Goal: Check status: Check status

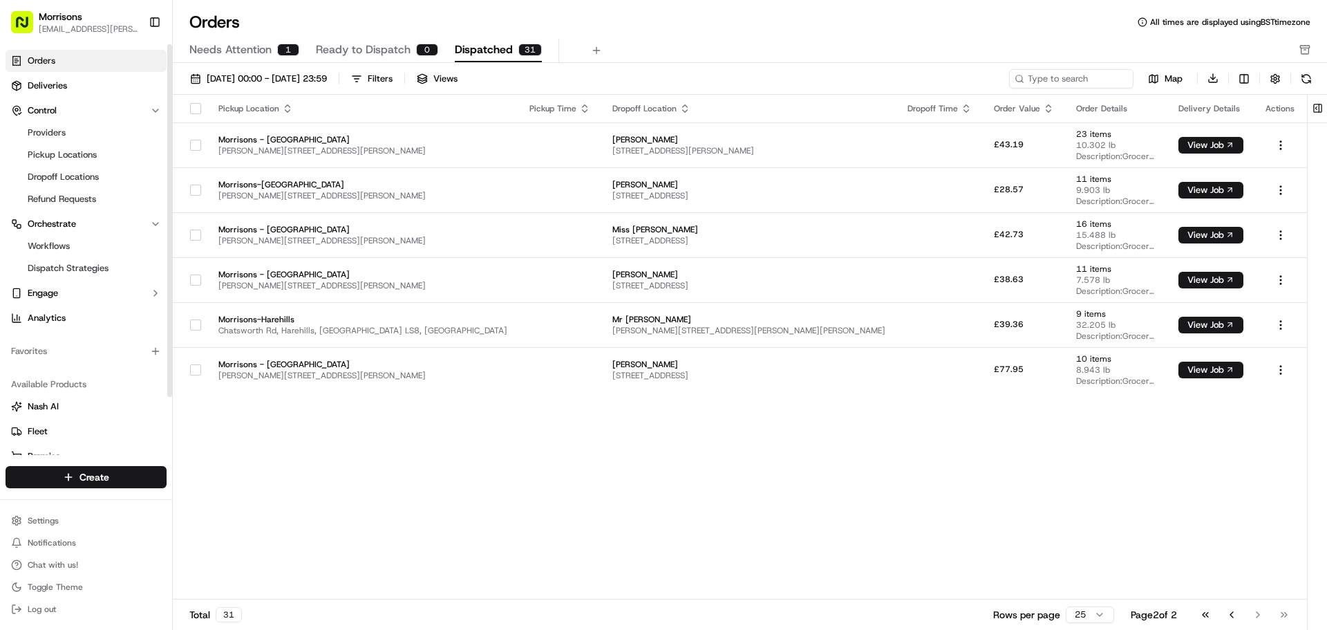
click at [218, 46] on span "Needs Attention" at bounding box center [230, 49] width 82 height 17
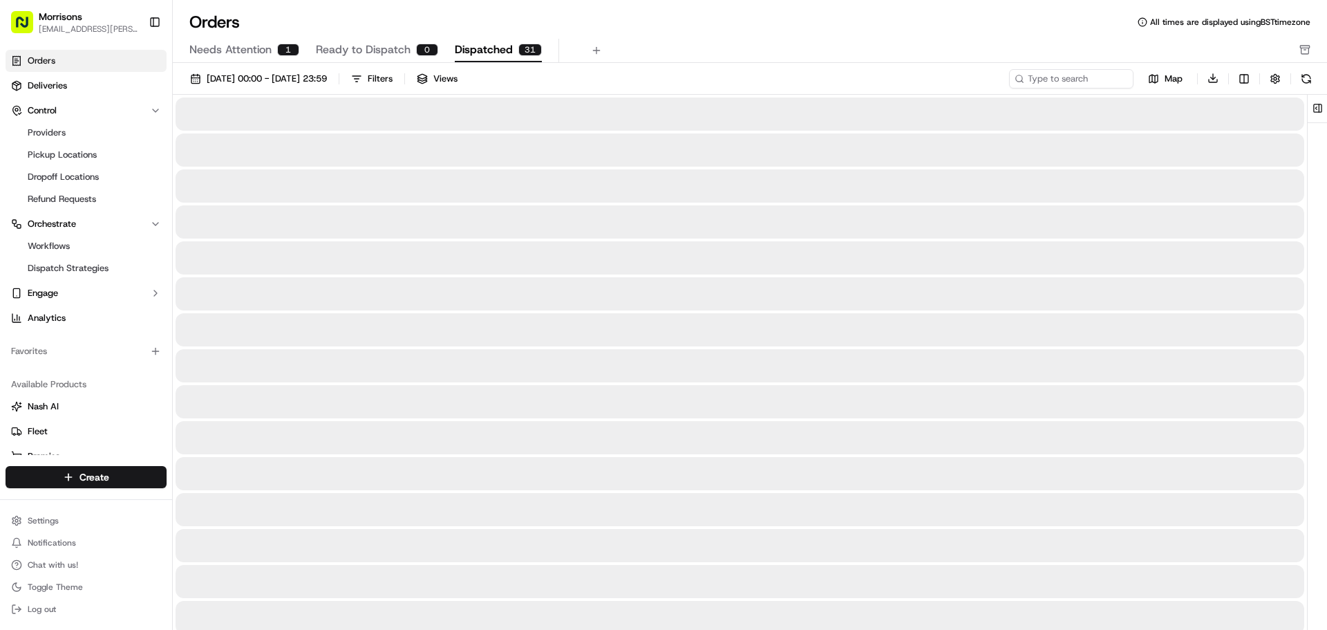
click at [488, 53] on span "Dispatched" at bounding box center [484, 49] width 58 height 17
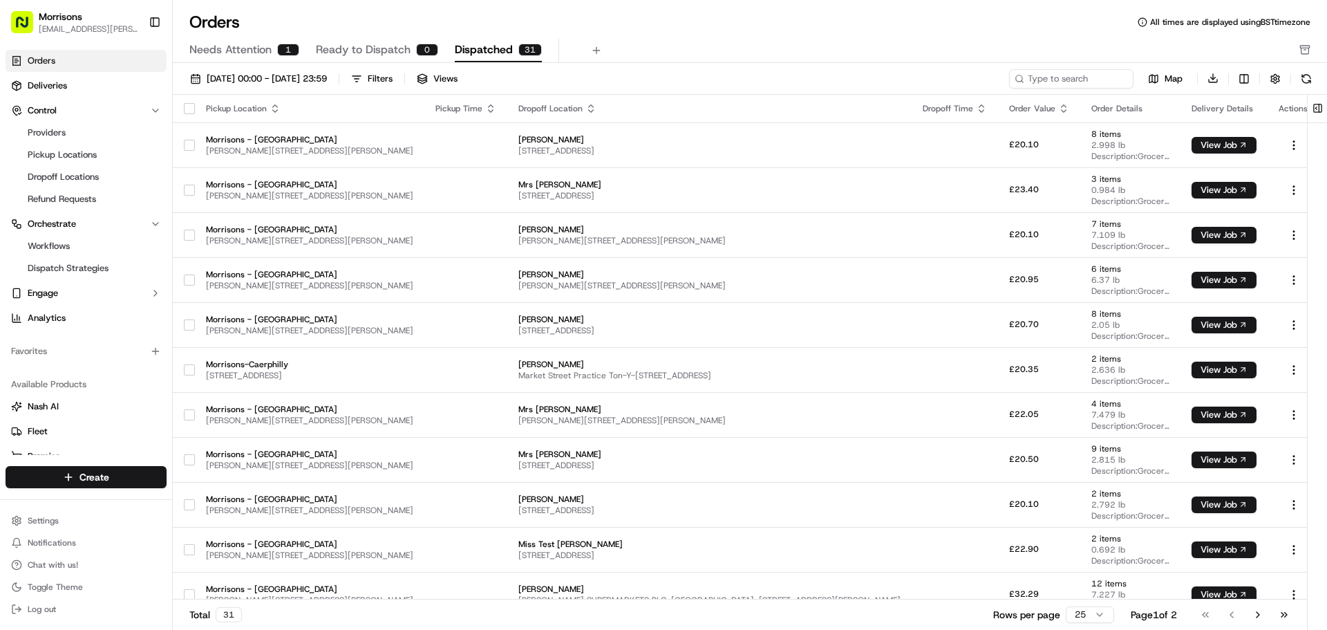
click at [469, 115] on th "Pickup Time" at bounding box center [465, 109] width 83 height 28
click at [489, 112] on icon "button" at bounding box center [491, 111] width 5 height 2
click at [442, 185] on button "Pickup End Time (Latest)" at bounding box center [471, 184] width 126 height 17
click at [463, 105] on div "Pickup Time" at bounding box center [465, 108] width 61 height 11
click at [485, 110] on icon "button" at bounding box center [490, 108] width 11 height 11
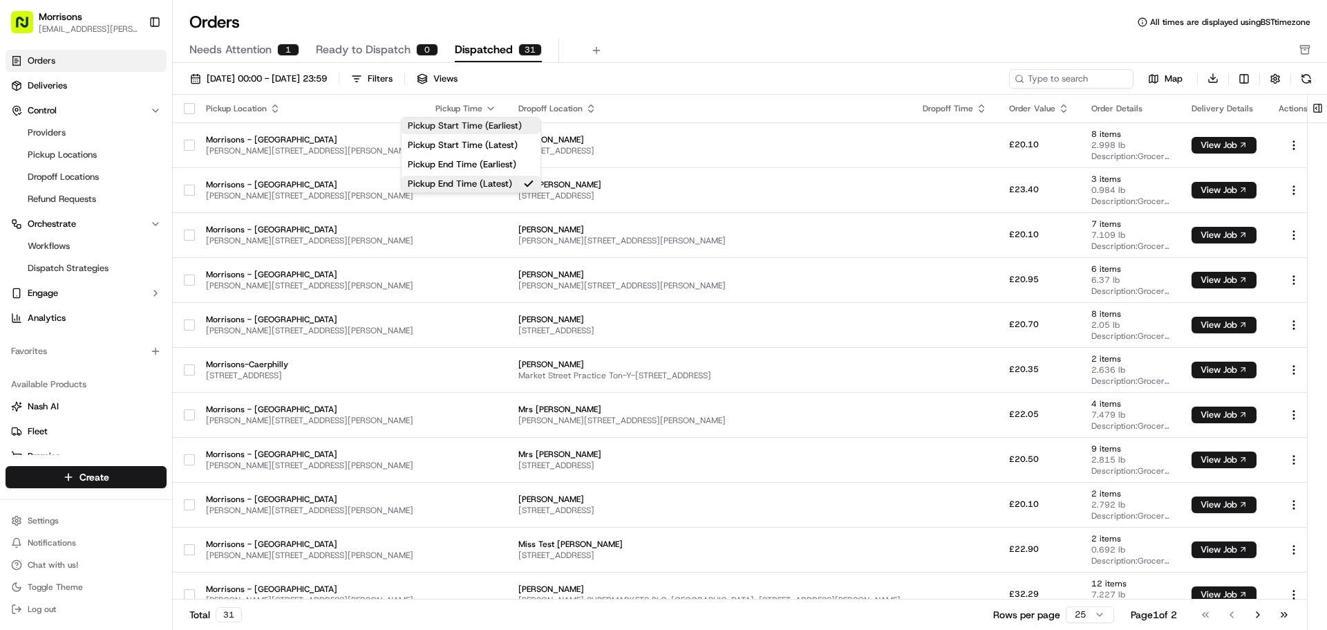
click at [476, 133] on button "Pickup Start Time (Earliest)" at bounding box center [471, 126] width 139 height 17
click at [485, 111] on icon "button" at bounding box center [490, 108] width 11 height 11
click at [453, 168] on button "Pickup End Time (Earliest)" at bounding box center [471, 164] width 149 height 17
click at [485, 106] on icon "button" at bounding box center [490, 108] width 11 height 11
click at [465, 148] on button "Pickup Start Time (Latest)" at bounding box center [470, 145] width 143 height 17
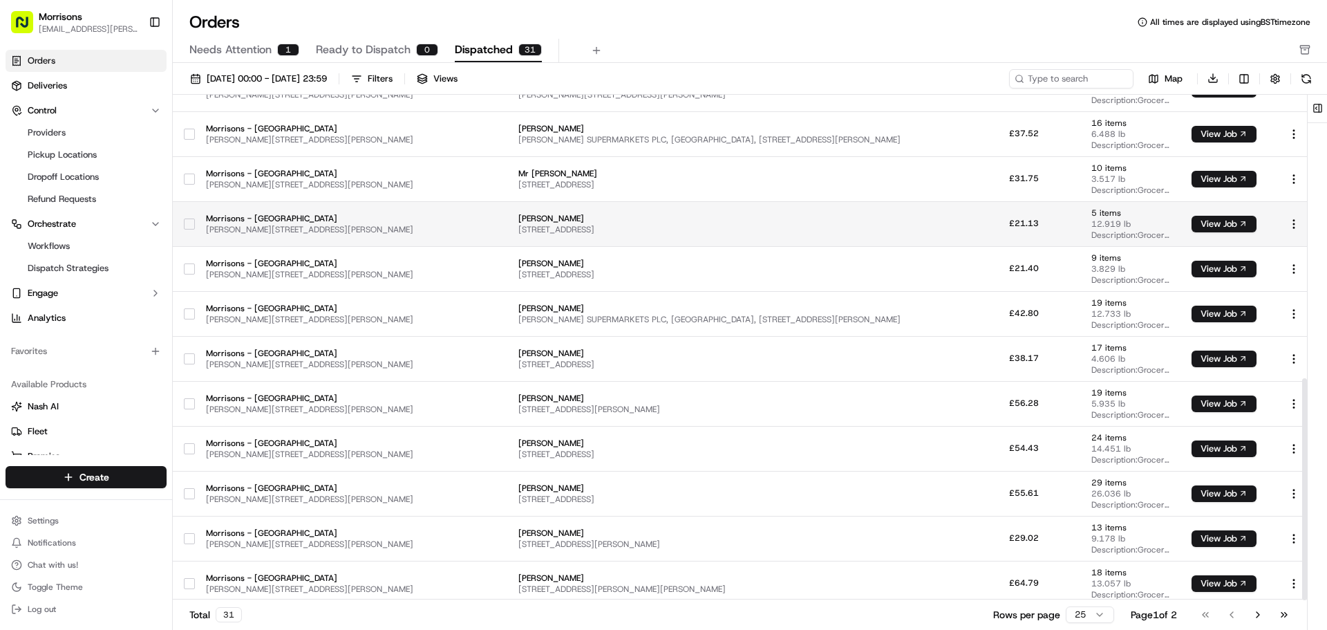
scroll to position [646, 0]
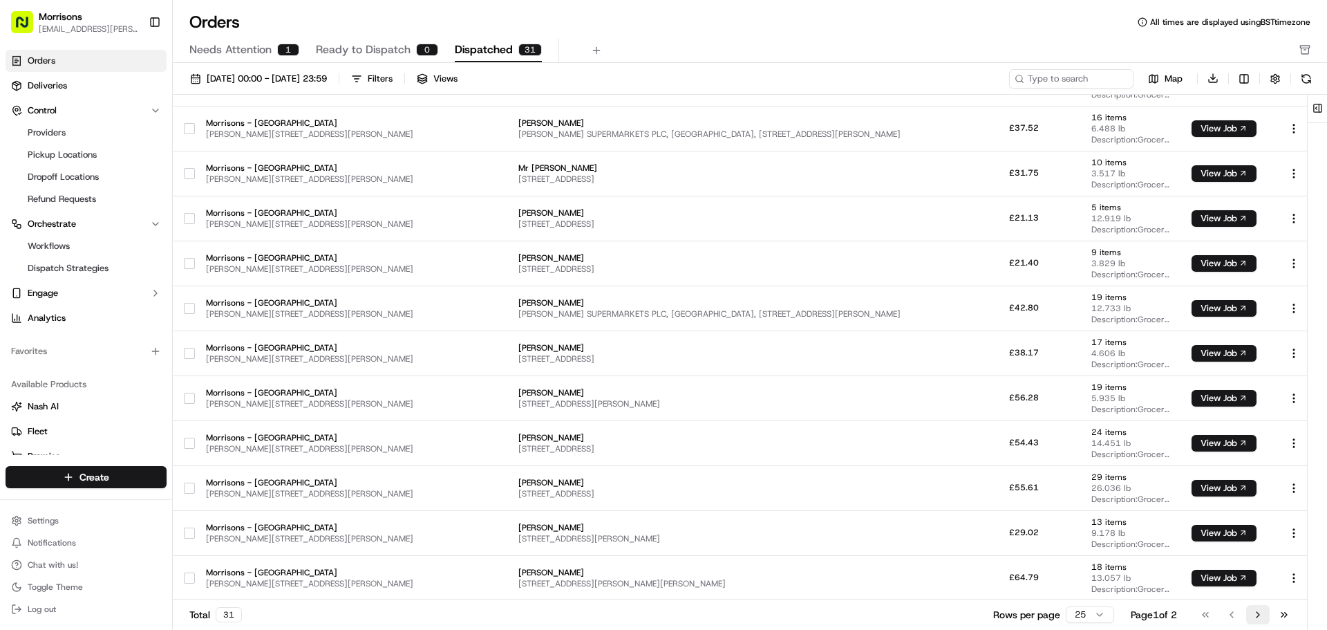
click at [1261, 617] on button "Go to next page" at bounding box center [1258, 614] width 24 height 19
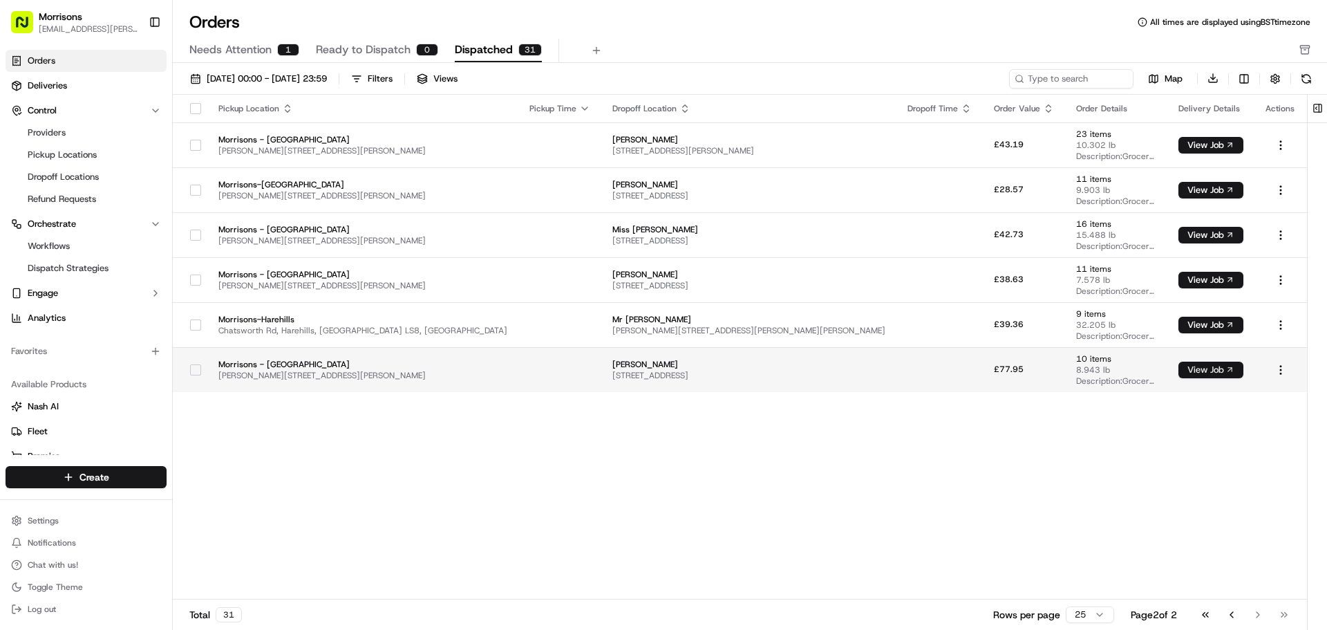
click at [1214, 371] on button "View Job" at bounding box center [1211, 370] width 65 height 17
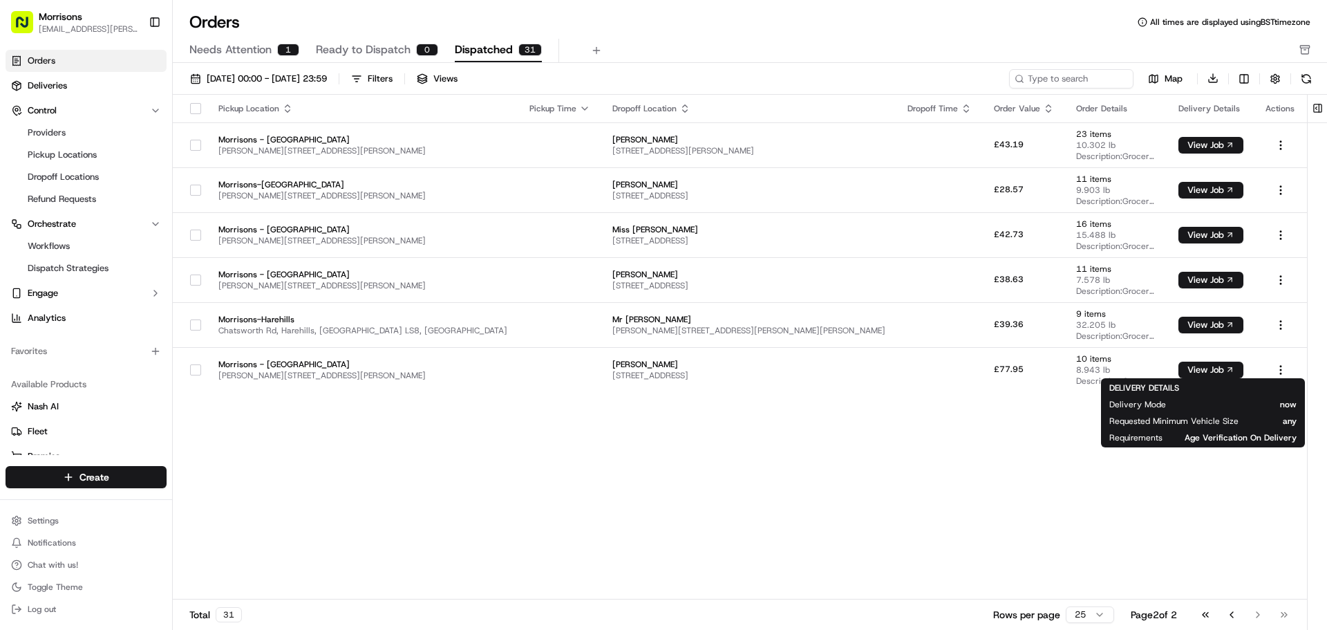
click at [621, 452] on div "Pickup Location Pickup Time Dropoff Location Dropoff Time Order Value Order Det…" at bounding box center [740, 347] width 1134 height 505
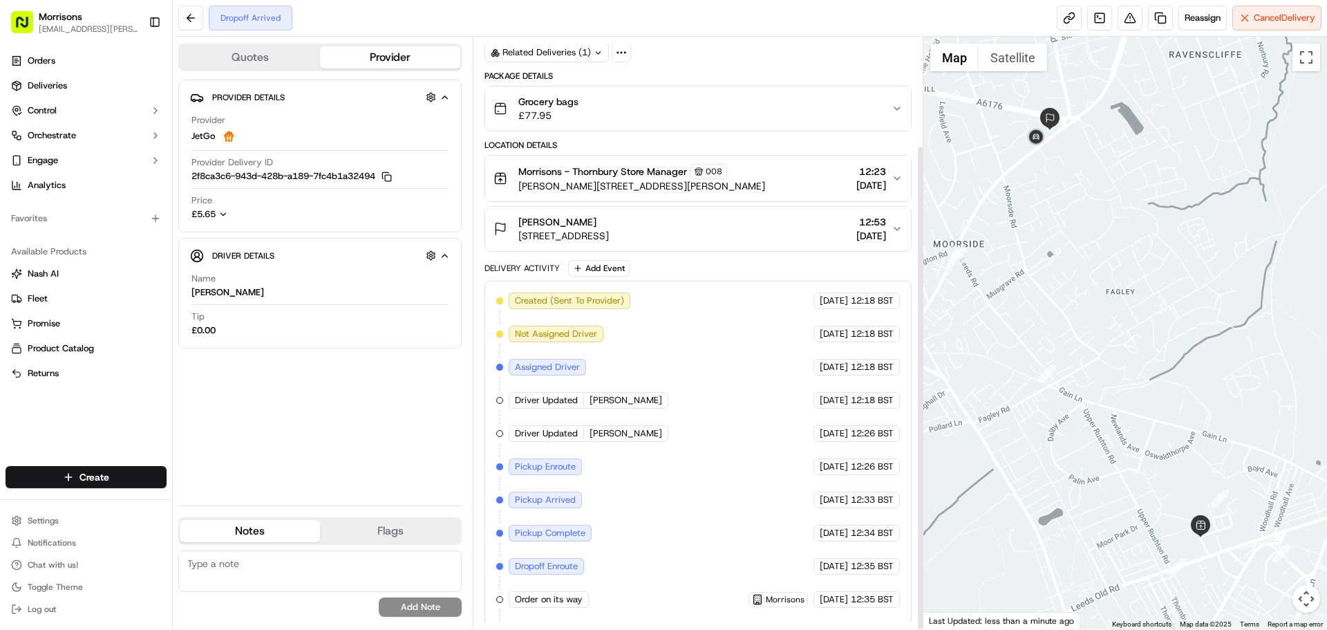
scroll to position [132, 0]
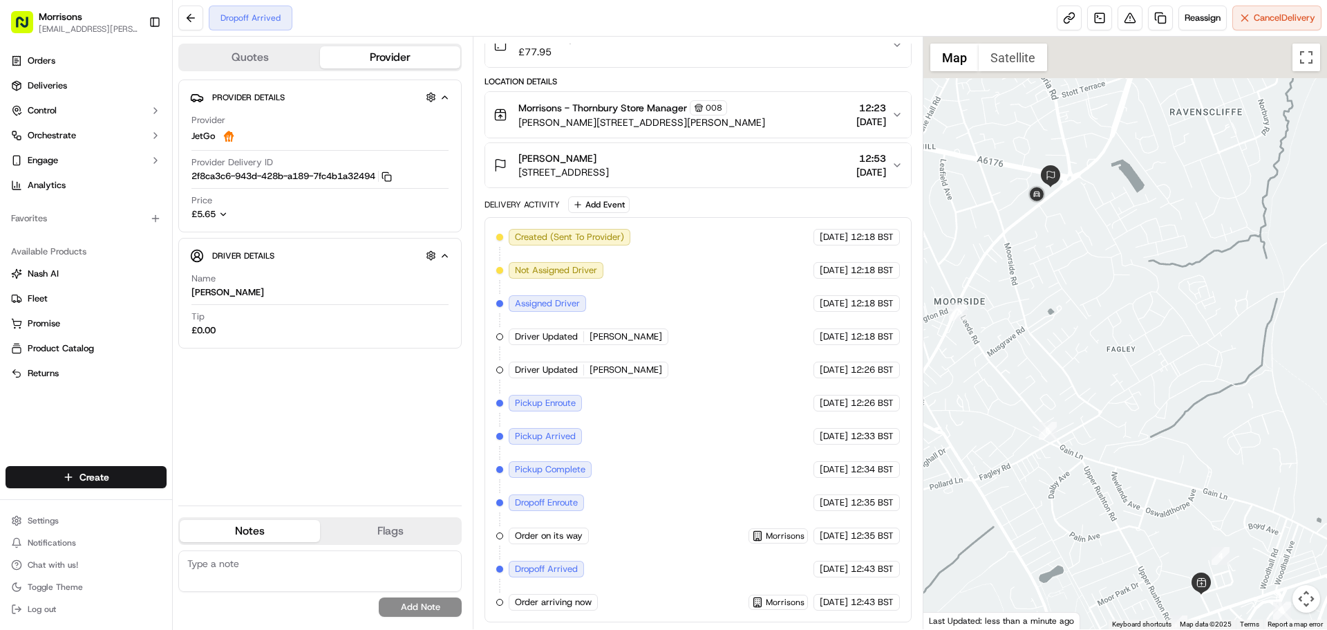
drag, startPoint x: 1134, startPoint y: 238, endPoint x: 1121, endPoint y: 349, distance: 111.3
click at [1121, 349] on div at bounding box center [1125, 333] width 404 height 592
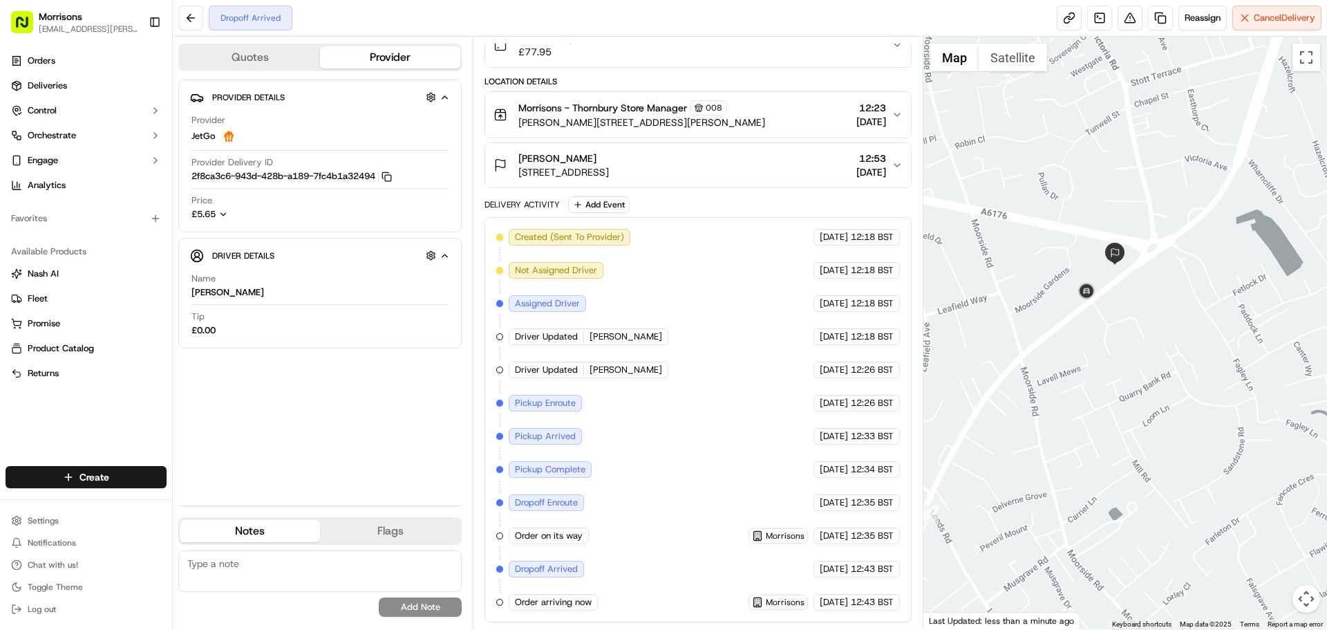
drag, startPoint x: 1010, startPoint y: 335, endPoint x: 1122, endPoint y: 317, distance: 113.3
click at [1122, 317] on div at bounding box center [1125, 333] width 404 height 592
